Goal: Navigation & Orientation: Find specific page/section

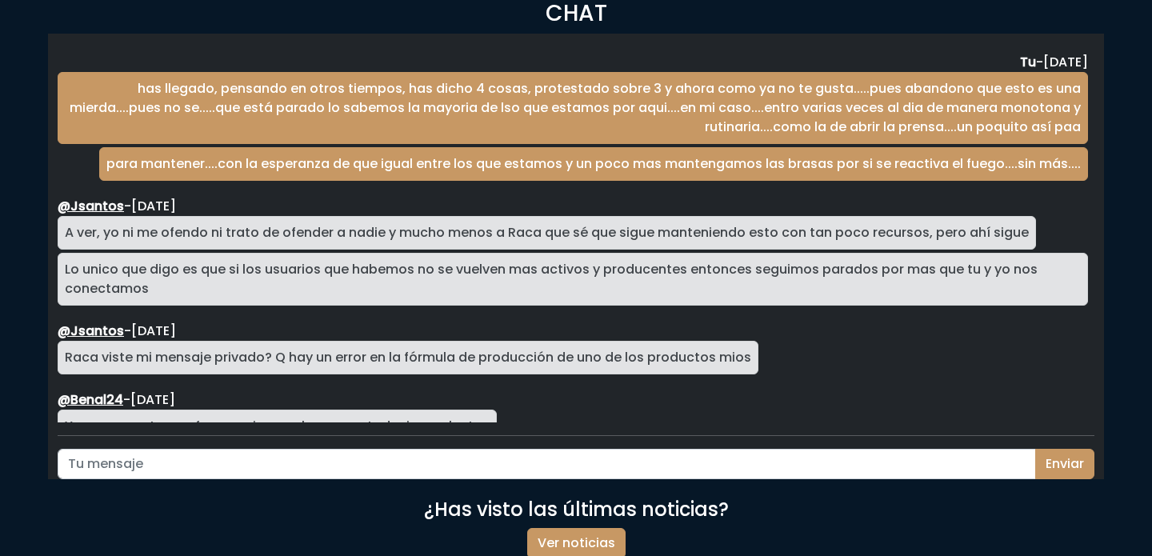
scroll to position [2743, 0]
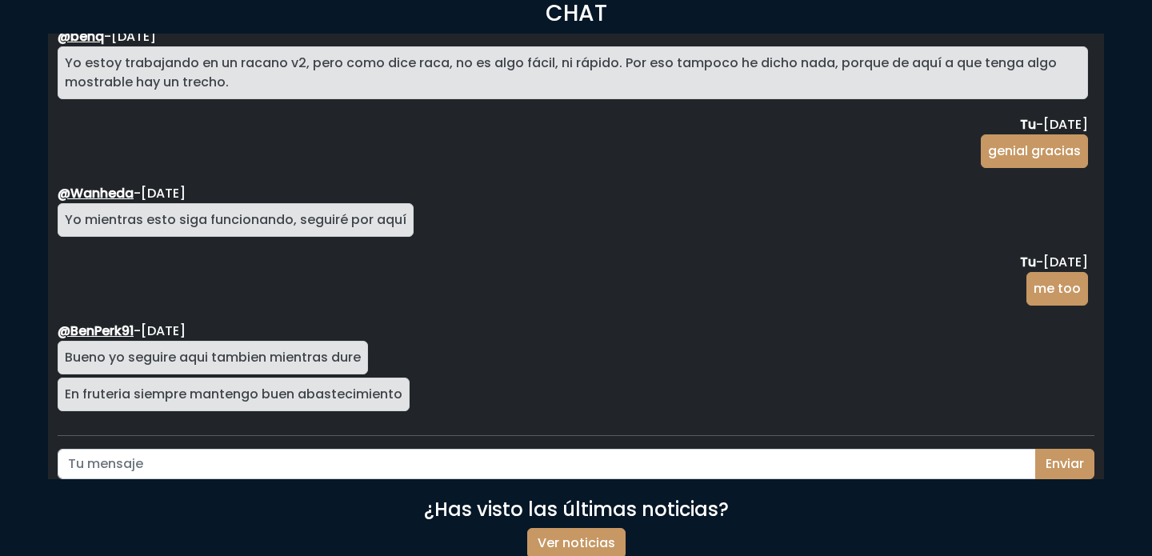
scroll to position [1774, 0]
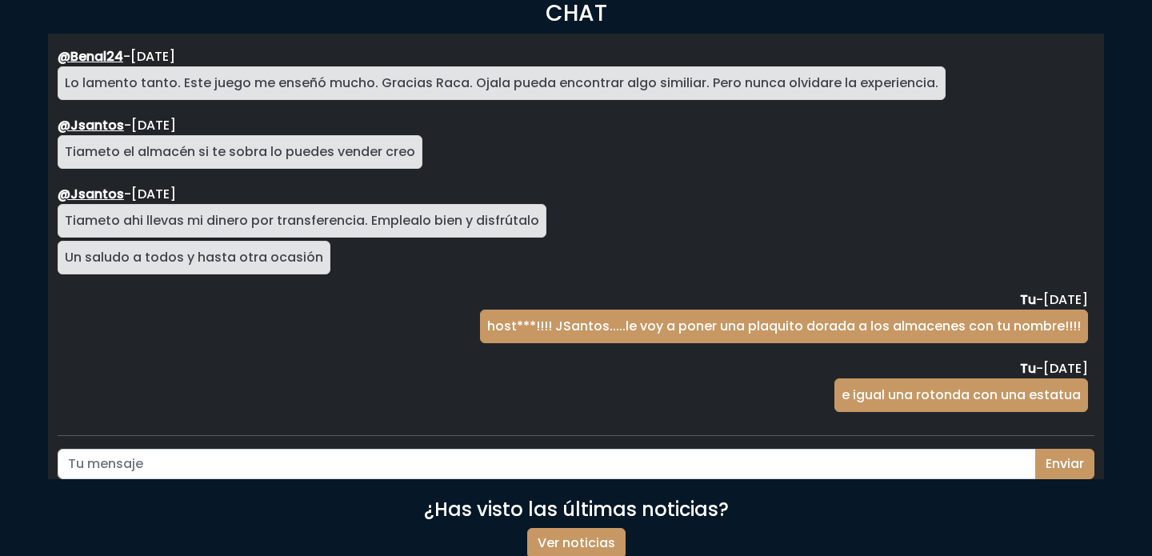
click at [587, 14] on h3 "CHAT" at bounding box center [576, 13] width 1037 height 27
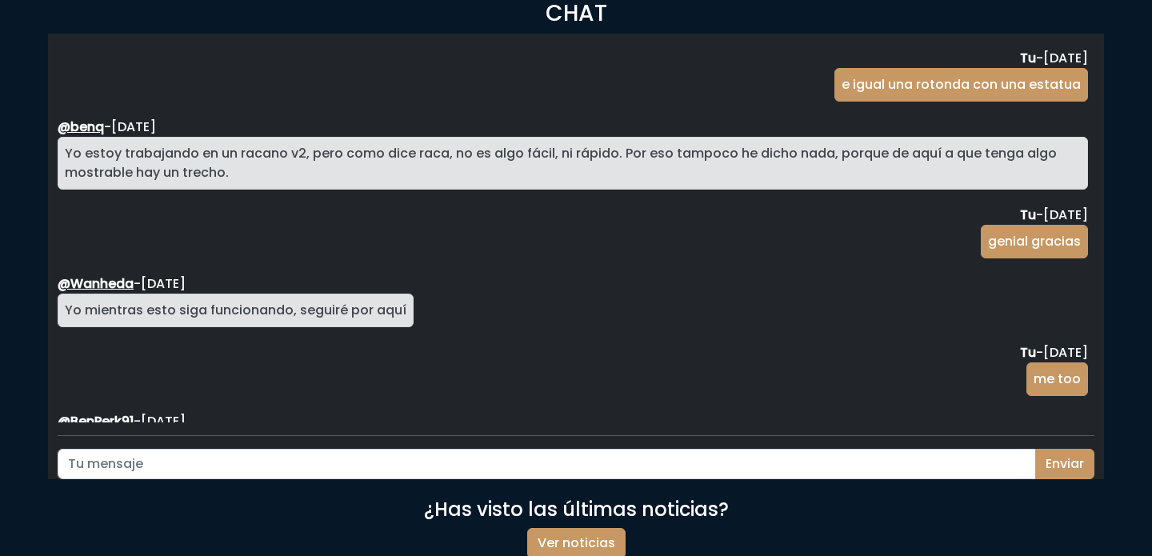
scroll to position [2086, 0]
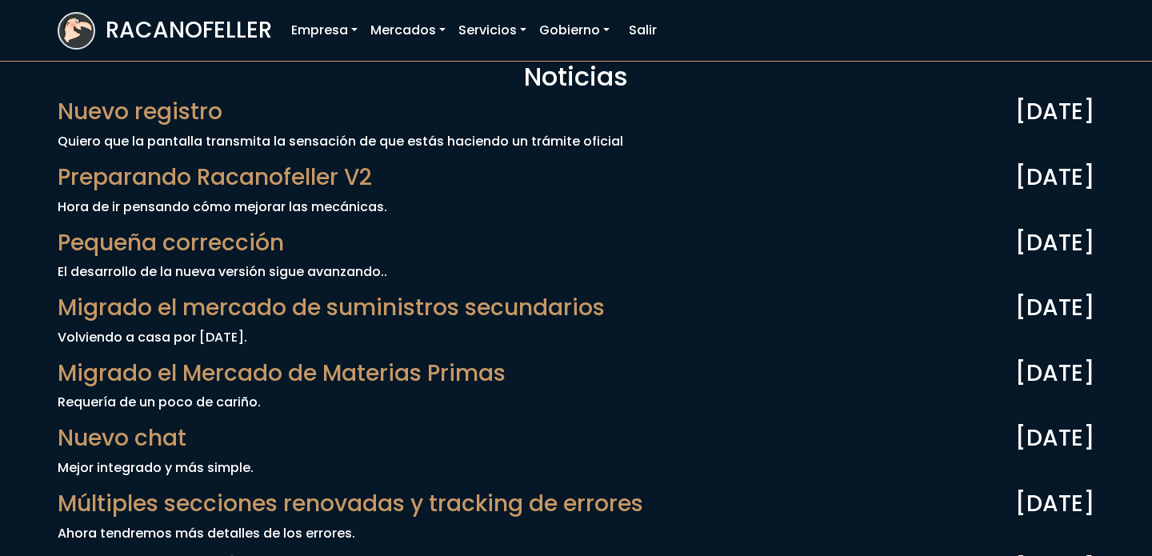
click at [75, 14] on img at bounding box center [76, 29] width 34 height 30
